Goal: Information Seeking & Learning: Find specific fact

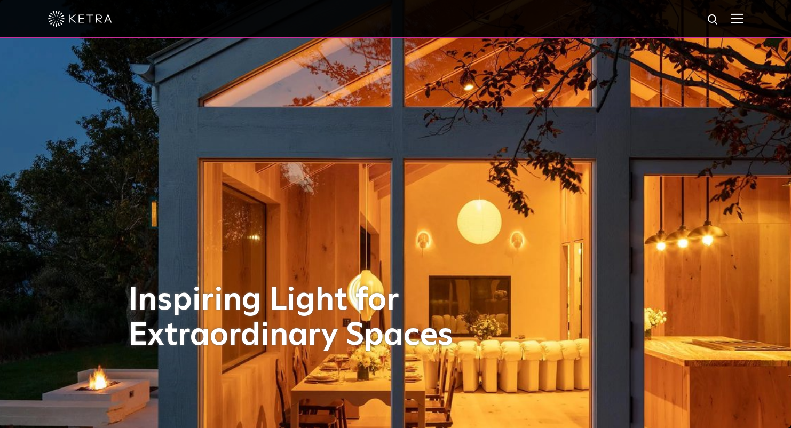
click at [720, 20] on img at bounding box center [712, 19] width 13 height 13
type input "D2"
click at [679, 12] on button "Search" at bounding box center [687, 20] width 16 height 16
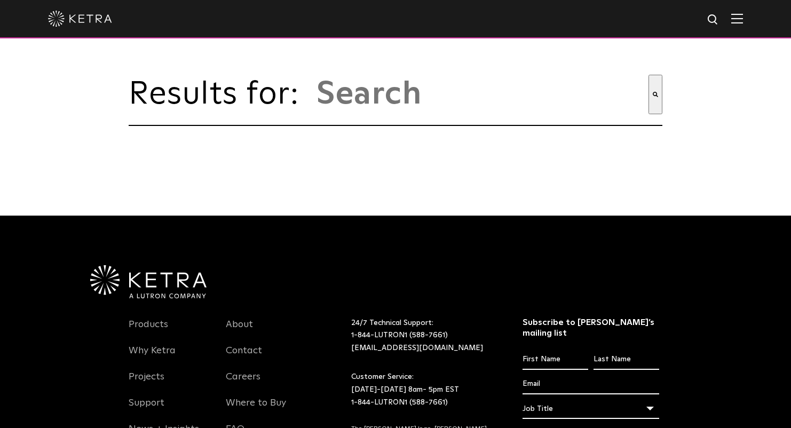
type input "d2"
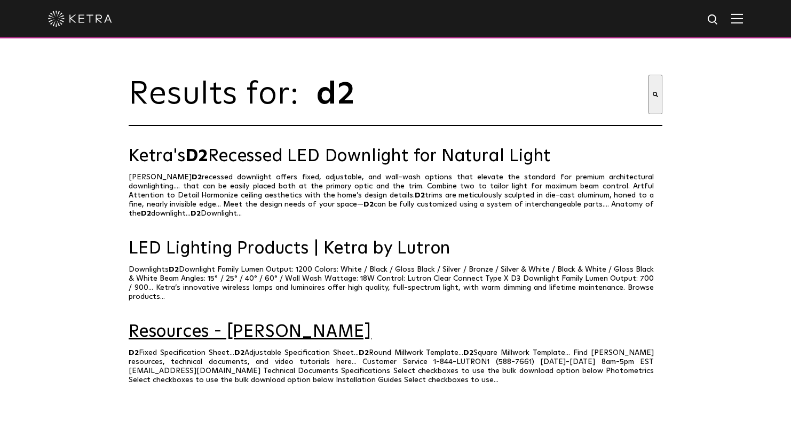
click at [225, 323] on link "Resources - [PERSON_NAME]" at bounding box center [395, 332] width 533 height 19
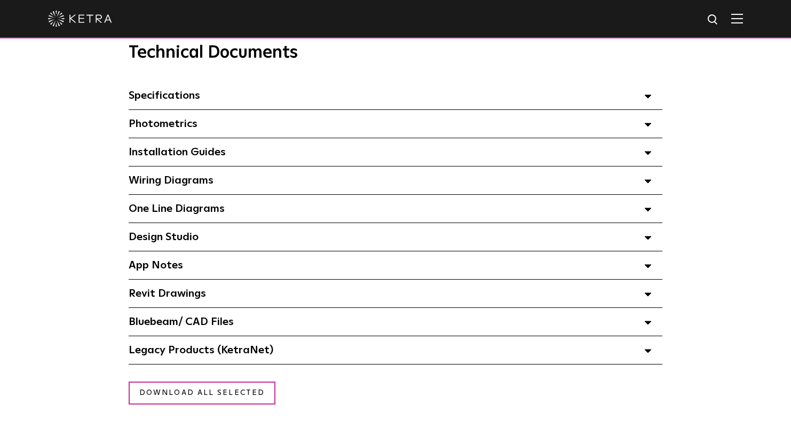
scroll to position [734, 0]
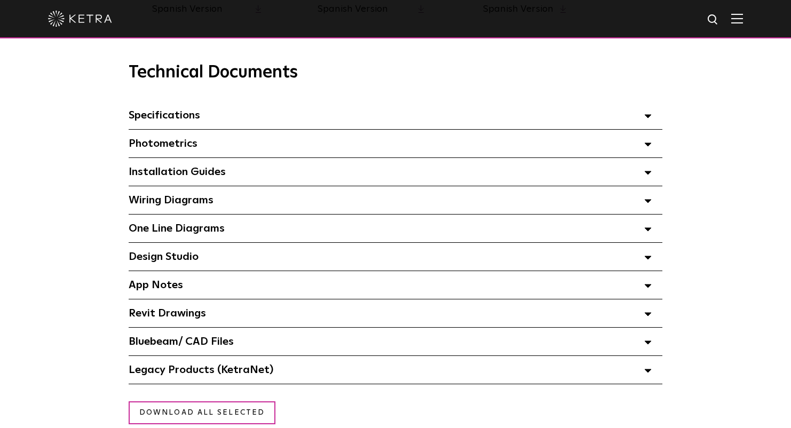
click at [648, 144] on polygon at bounding box center [647, 144] width 6 height 3
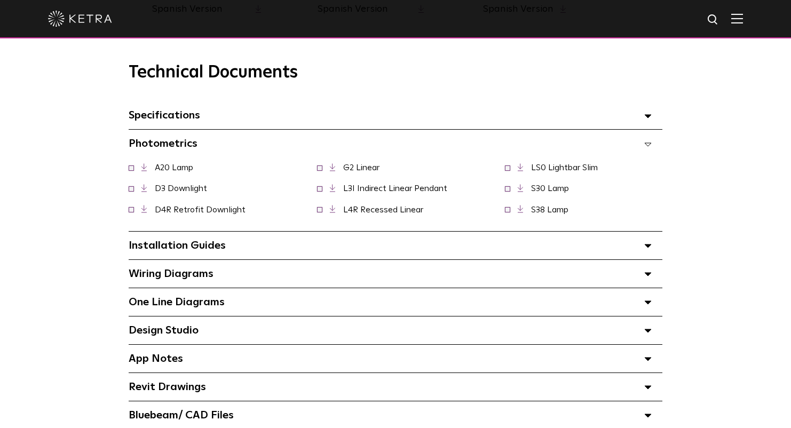
click at [173, 186] on link "D3 Downlight" at bounding box center [181, 188] width 52 height 9
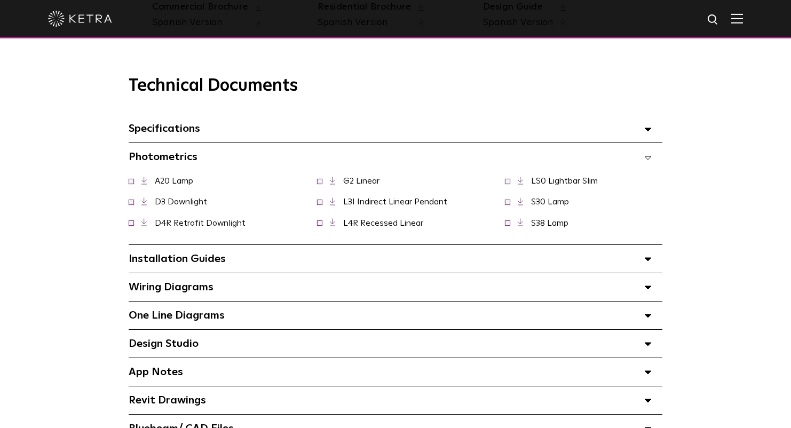
scroll to position [714, 0]
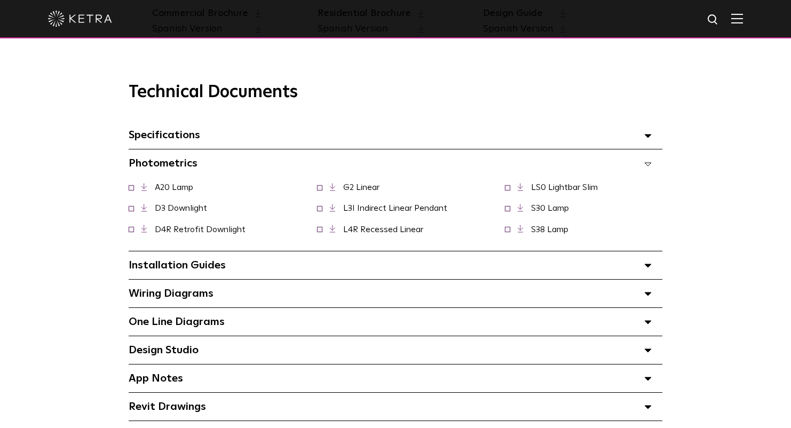
click at [647, 134] on polygon at bounding box center [647, 135] width 6 height 3
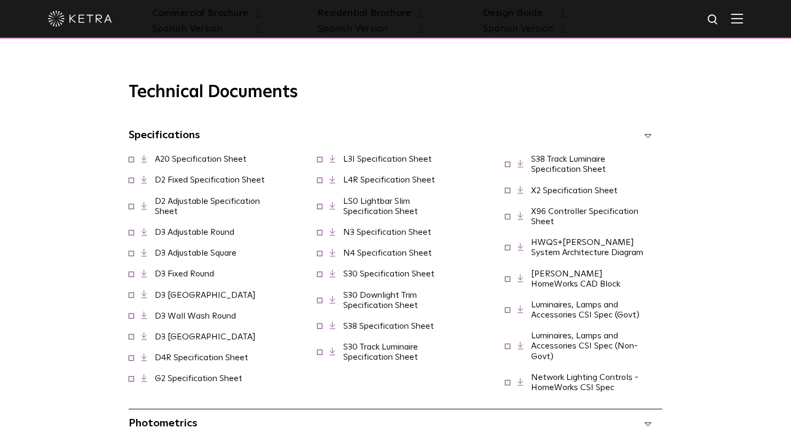
click at [208, 179] on link "D2 Fixed Specification Sheet" at bounding box center [210, 180] width 110 height 9
